Goal: Check status: Check status

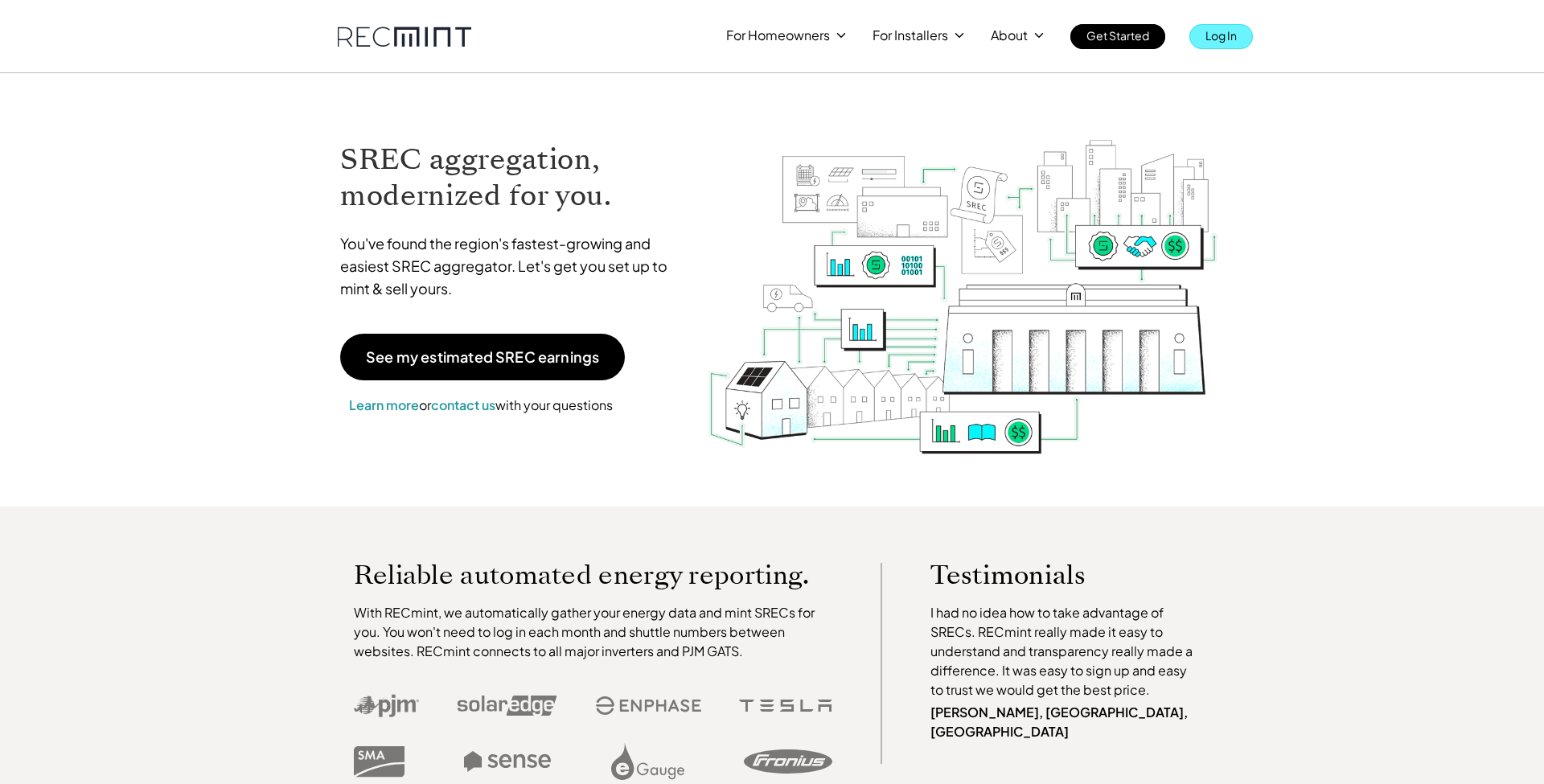
click at [1213, 40] on p "Log In" at bounding box center [1221, 35] width 32 height 23
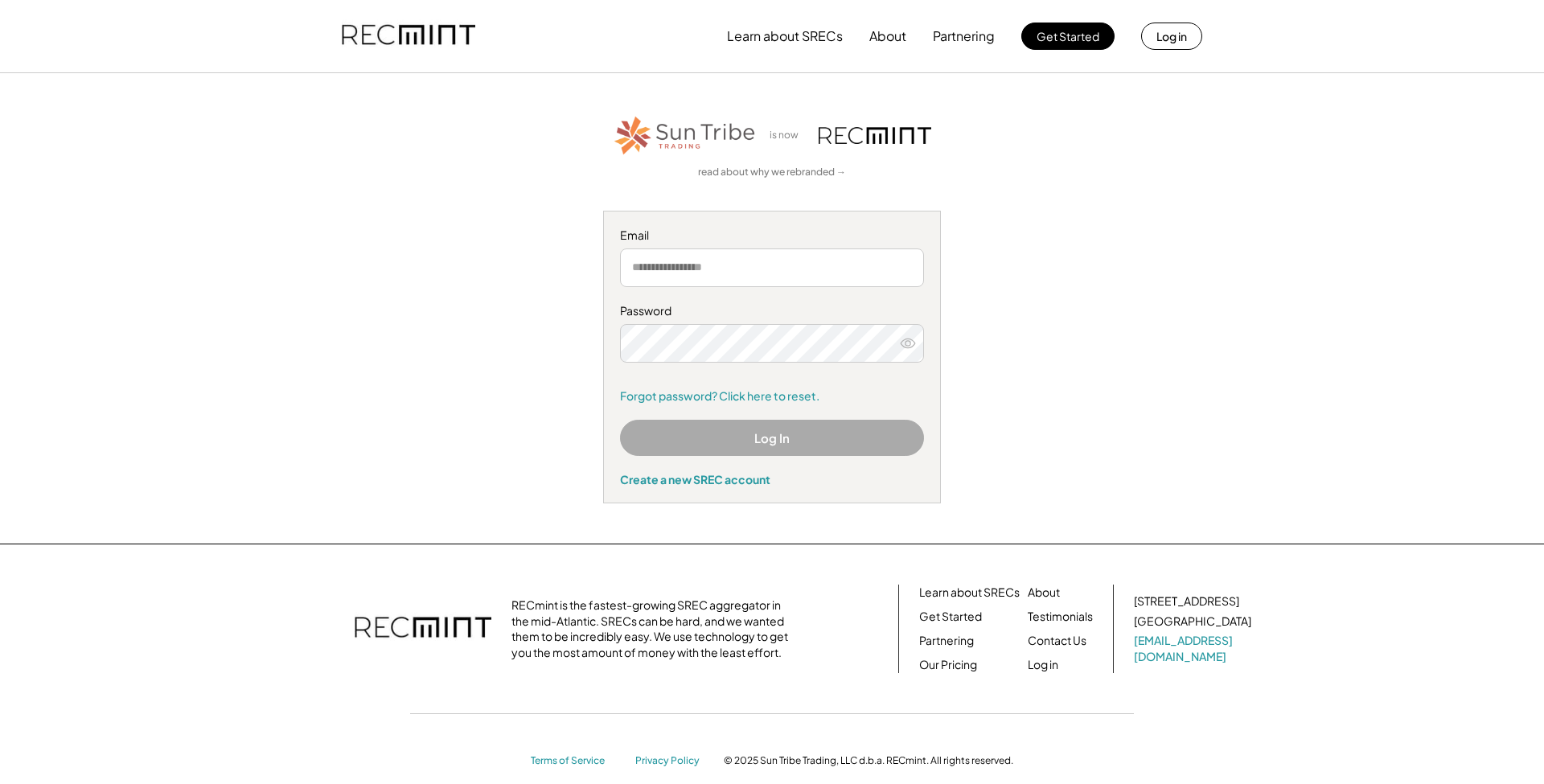
type input "**********"
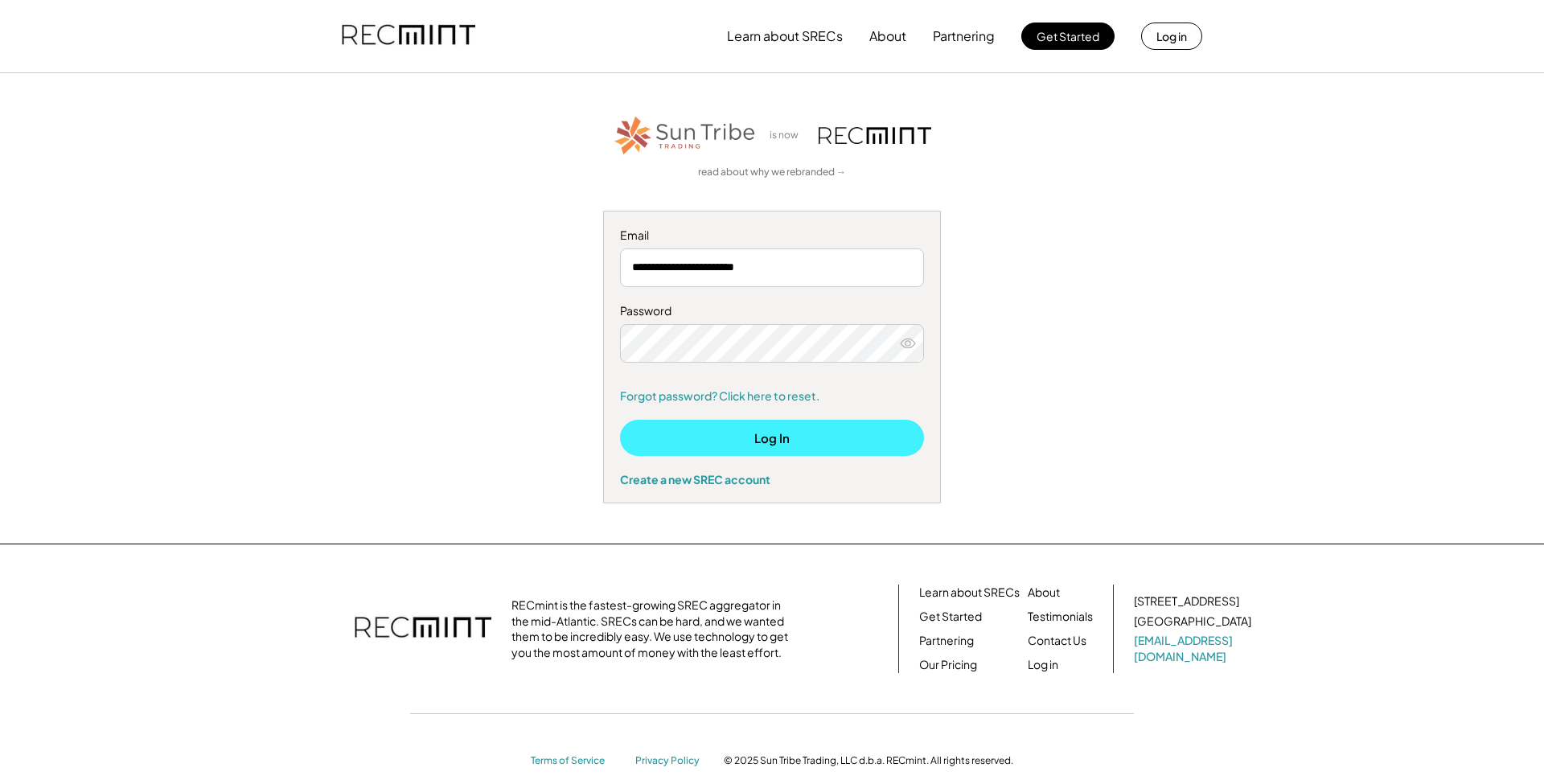
click at [865, 441] on button "Log In" at bounding box center [772, 438] width 304 height 36
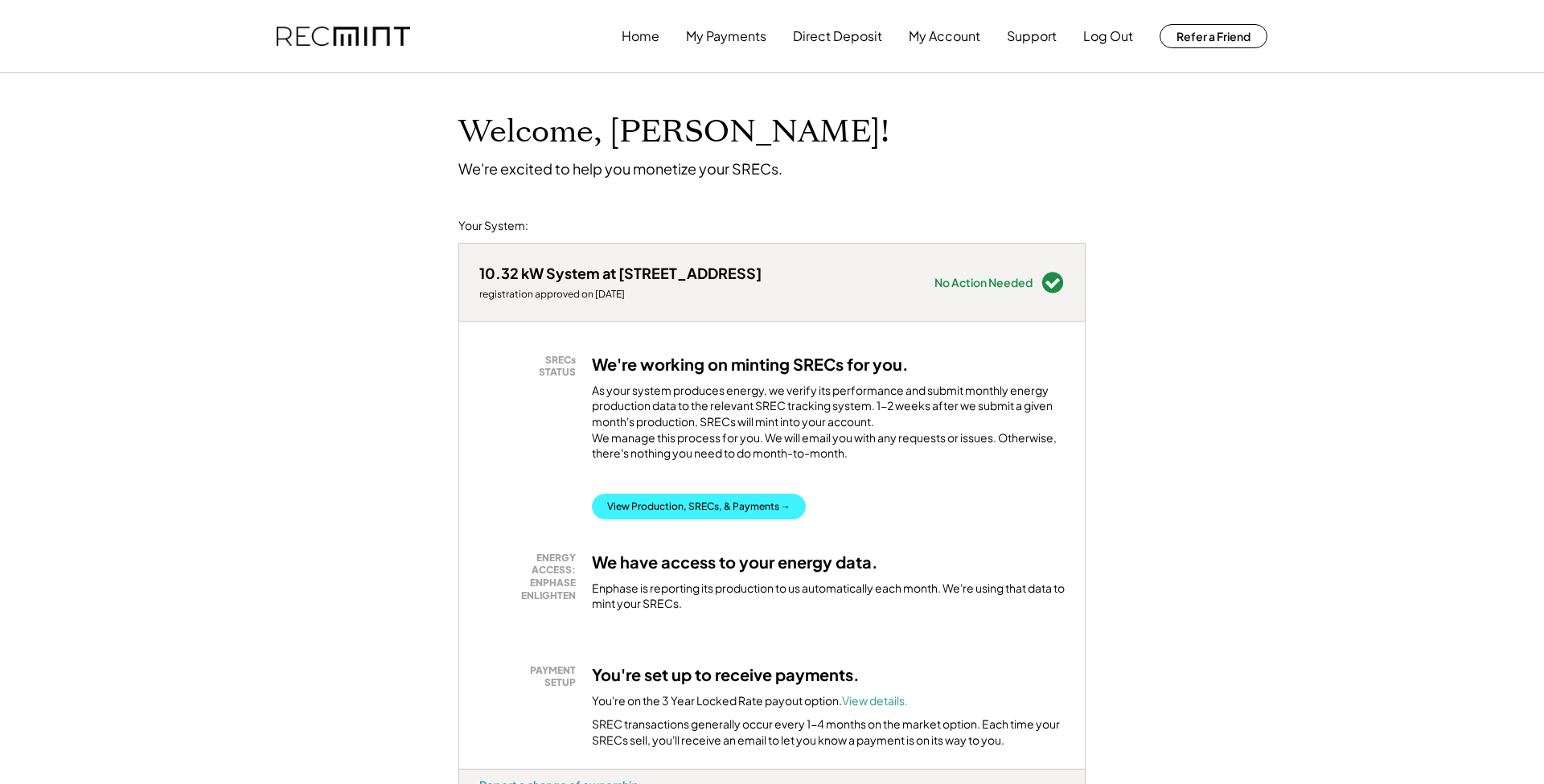
click at [735, 511] on button "View Production, SRECs, & Payments →" at bounding box center [699, 506] width 214 height 25
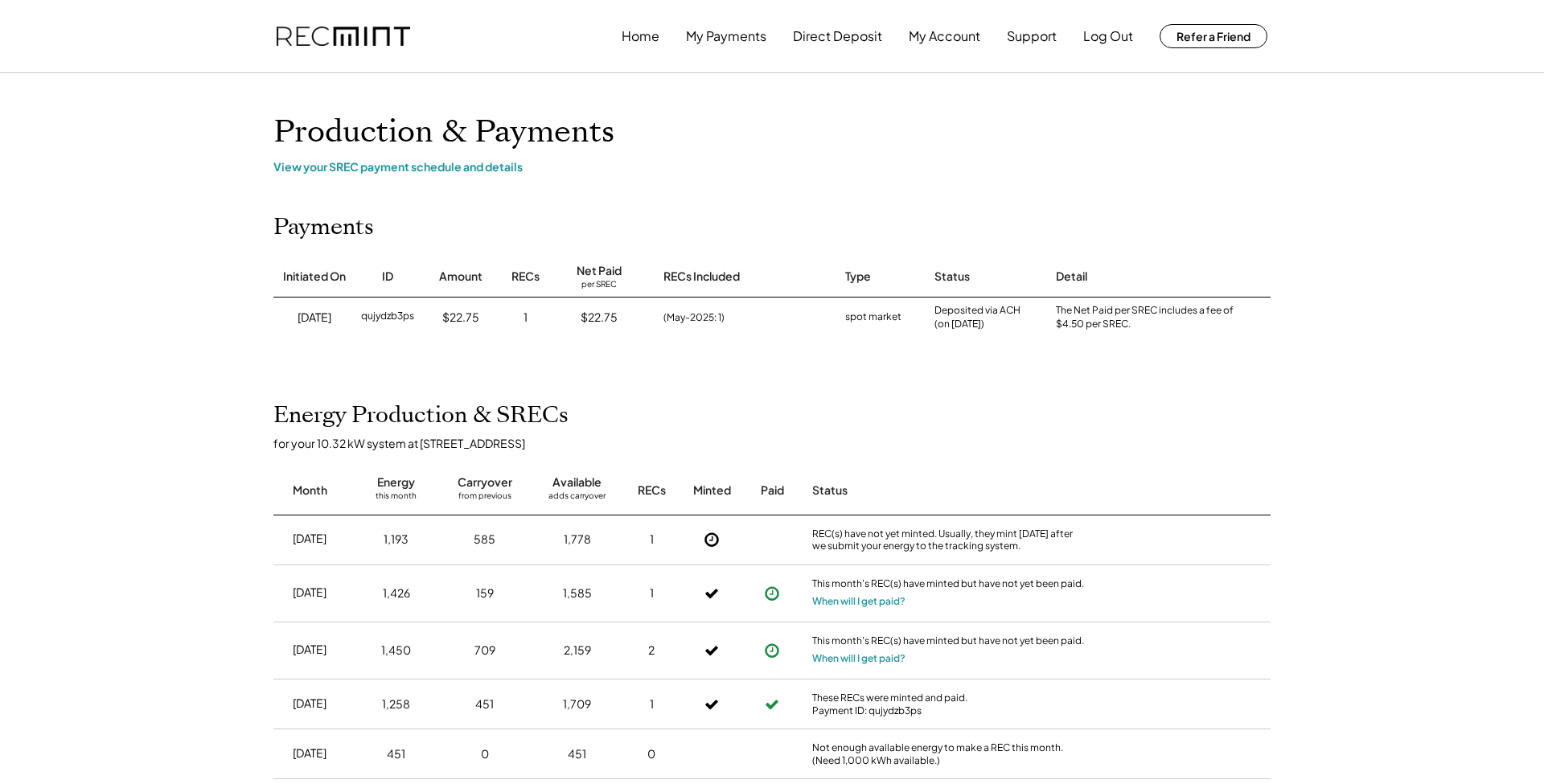
scroll to position [91, 0]
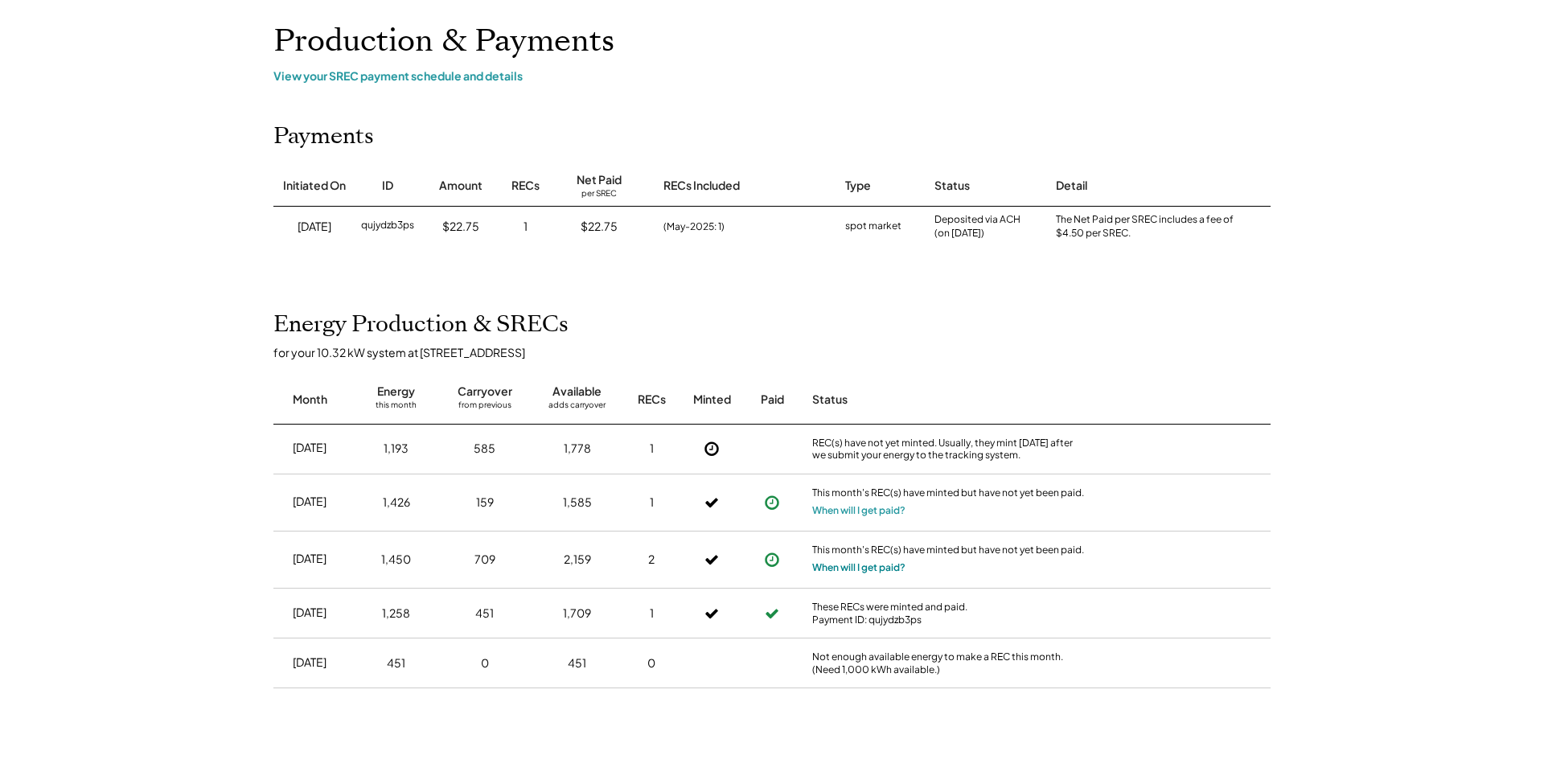
click at [865, 565] on button "When will I get paid?" at bounding box center [858, 568] width 93 height 16
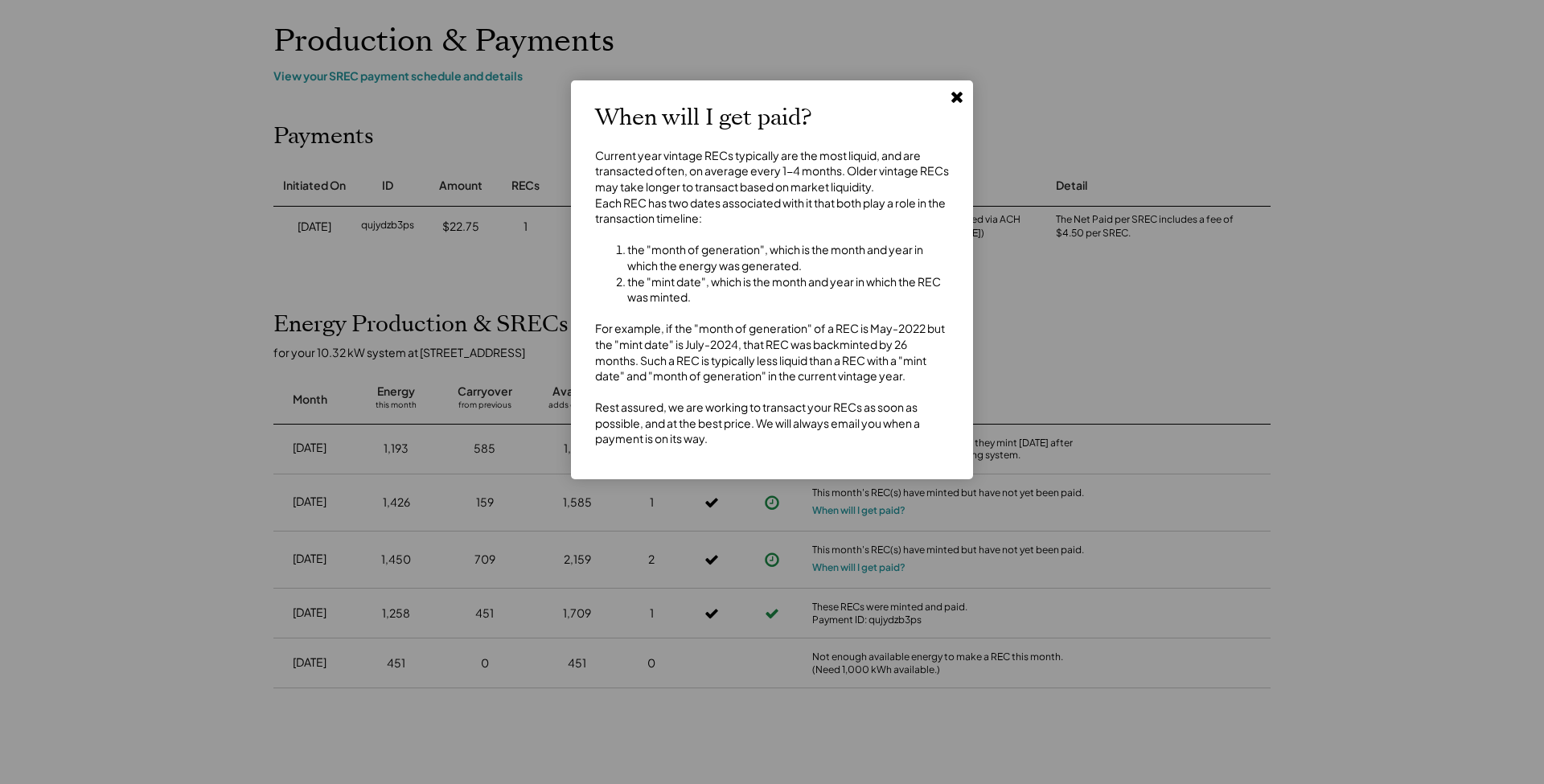
click at [894, 389] on div "Current year vintage RECs typically are the most liquid, and are transacted oft…" at bounding box center [772, 297] width 354 height 299
click at [958, 97] on use at bounding box center [956, 97] width 11 height 11
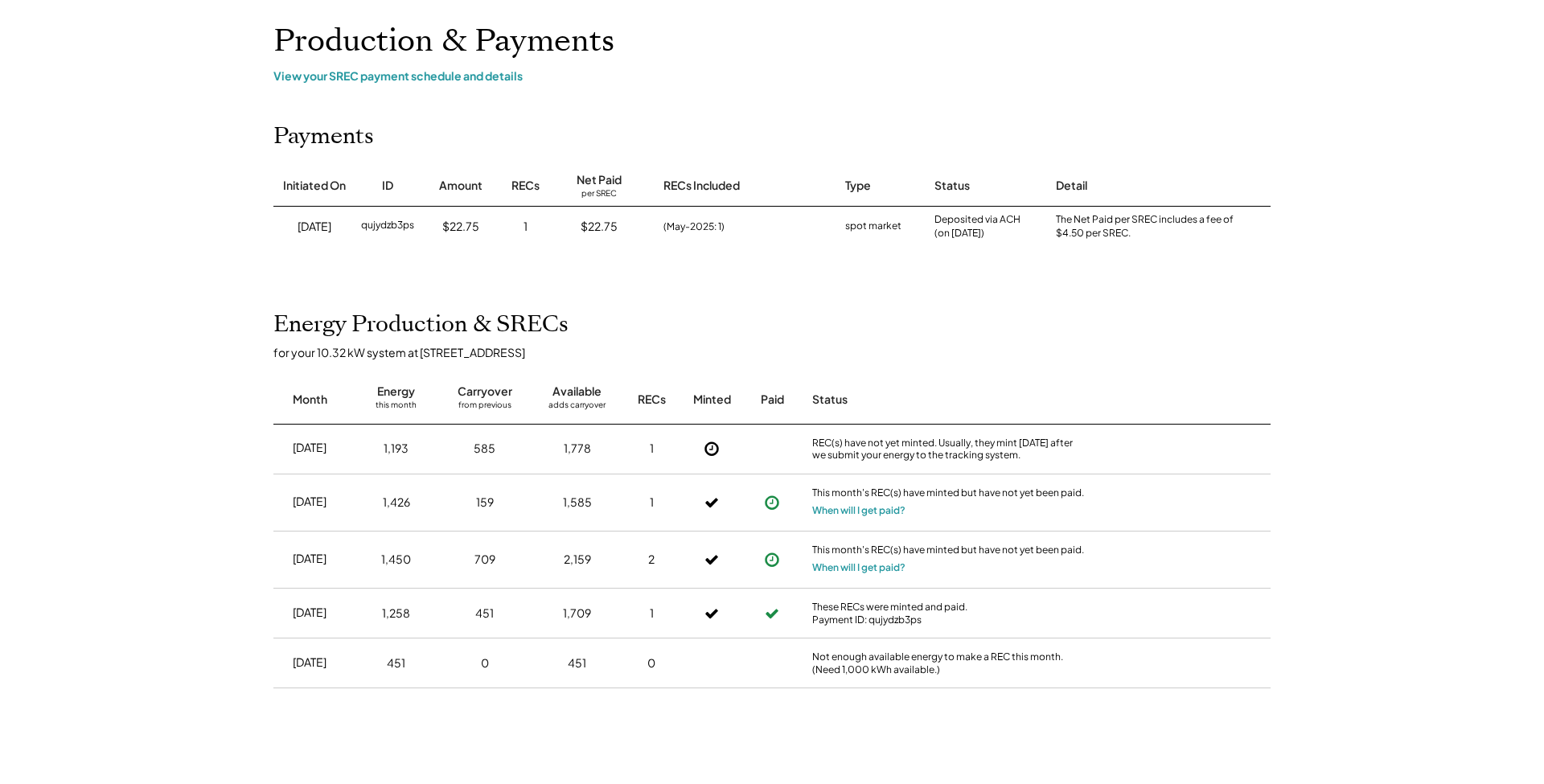
click at [1309, 568] on div "Home My Payments Direct Deposit My Account Support Log Out Refer a Friend Produ…" at bounding box center [772, 483] width 1544 height 1149
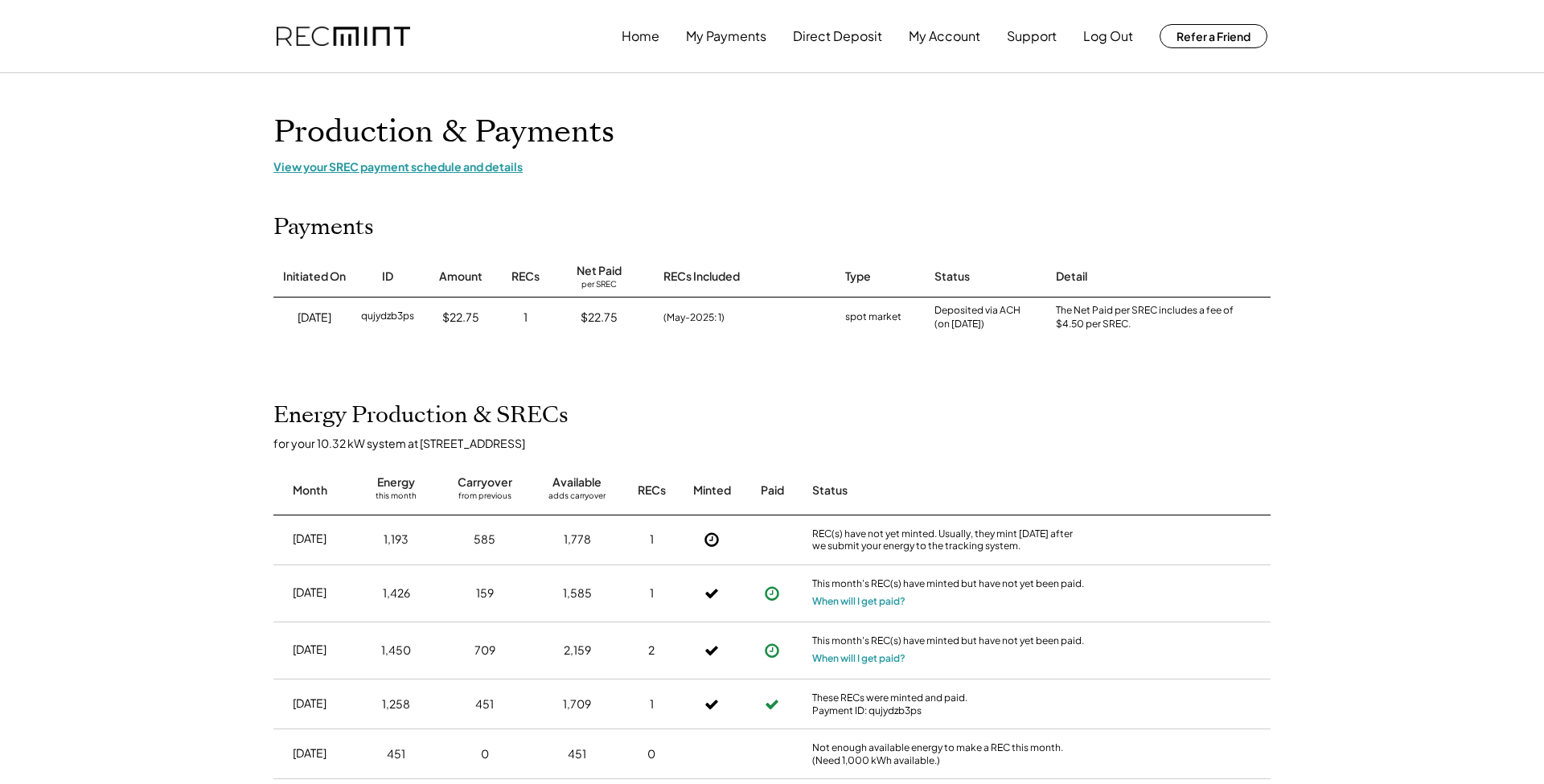
click at [447, 167] on div "View your SREC payment schedule and details" at bounding box center [772, 167] width 997 height 14
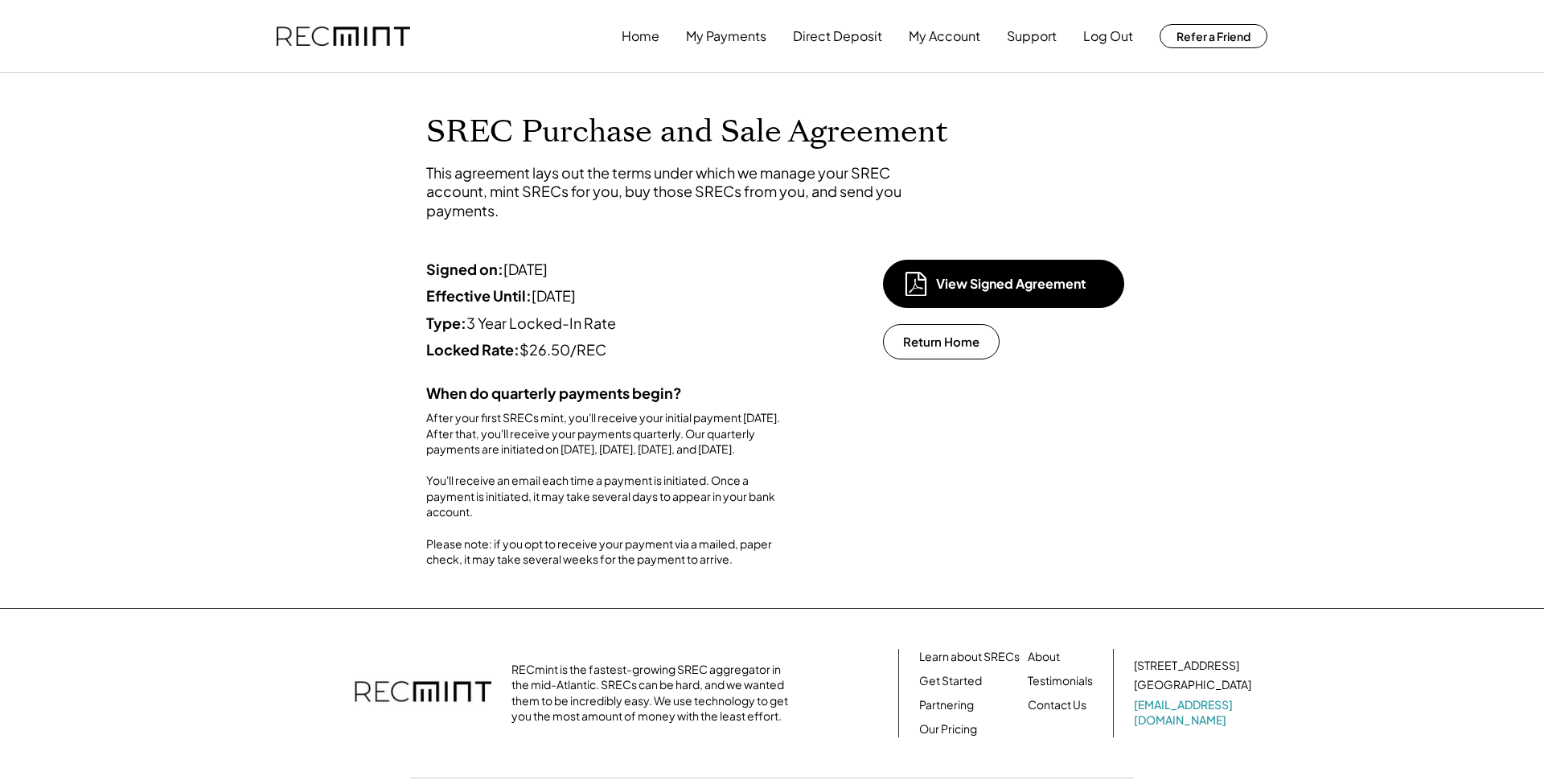
click at [1060, 620] on div "Home My Payments Direct Deposit My Account Support Log Out Refer a Friend SREC …" at bounding box center [772, 435] width 1544 height 872
